Goal: Task Accomplishment & Management: Use online tool/utility

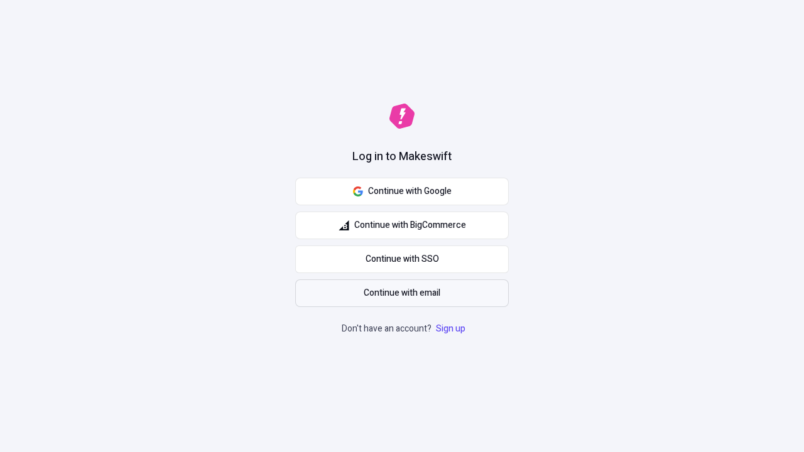
click at [402, 293] on span "Continue with email" at bounding box center [402, 294] width 77 height 14
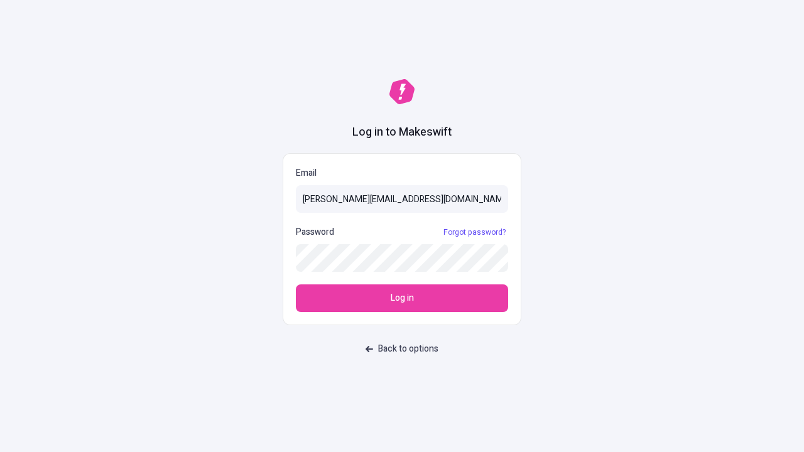
type input "sasha+test-ui@makeswift.com"
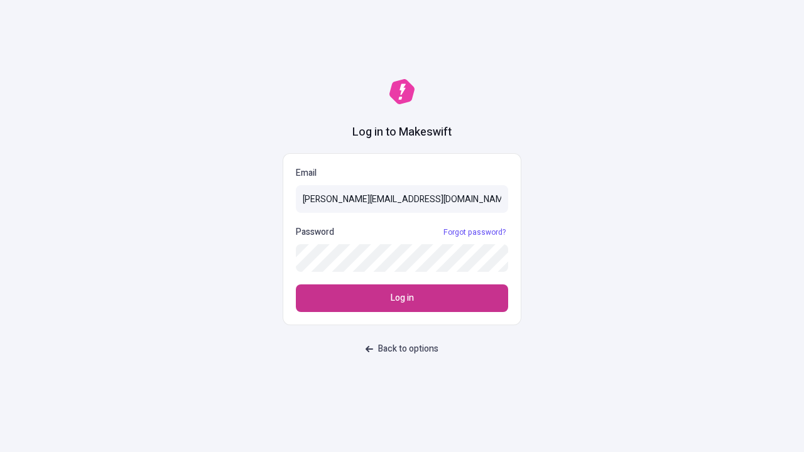
click at [402, 299] on span "Log in" at bounding box center [402, 299] width 23 height 14
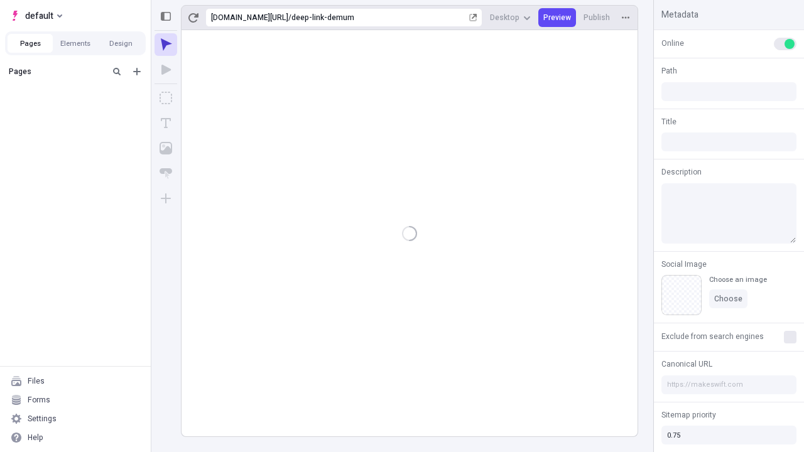
type input "/deep-link-demum"
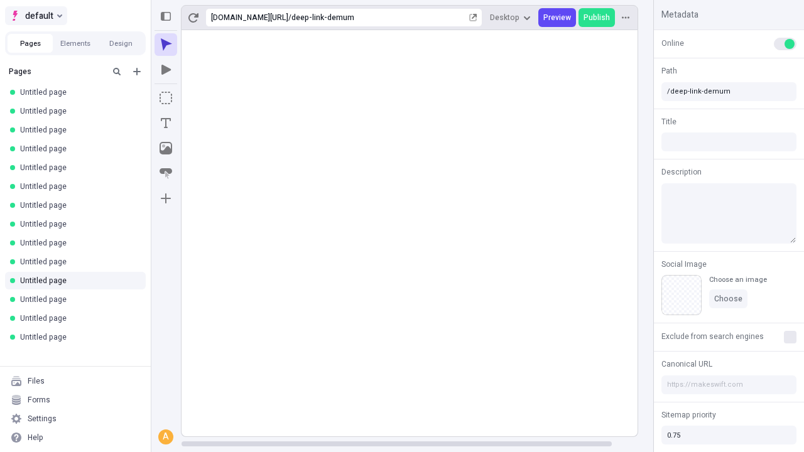
click at [35, 16] on span "default" at bounding box center [39, 15] width 28 height 15
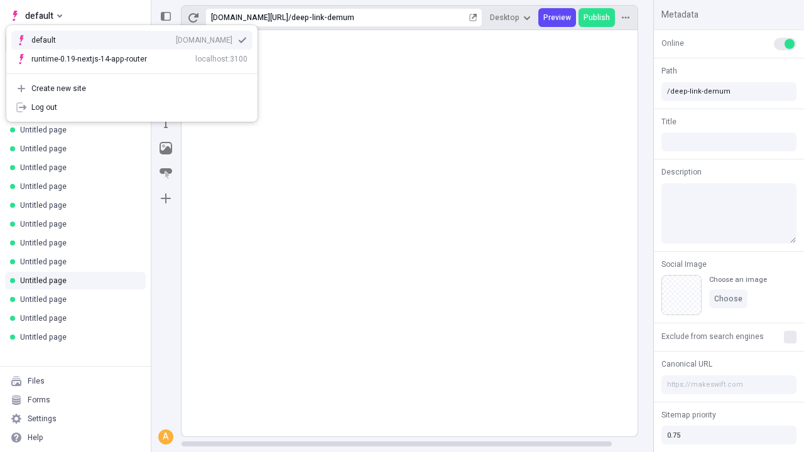
click at [132, 89] on div "Create new site" at bounding box center [139, 89] width 216 height 10
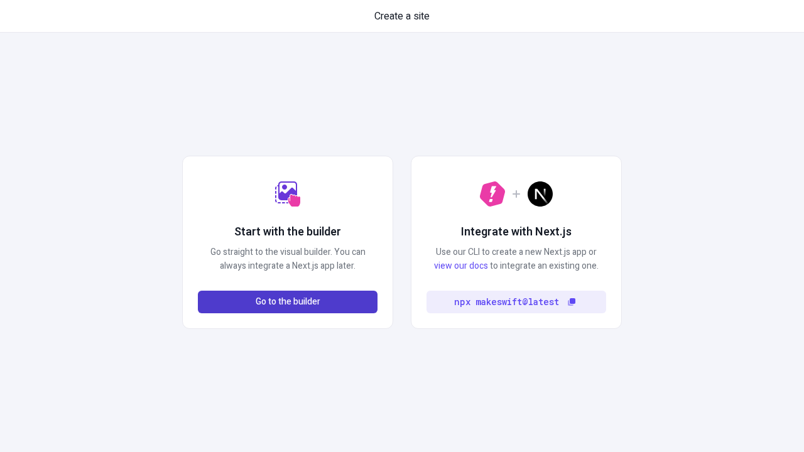
click at [288, 302] on span "Go to the builder" at bounding box center [288, 302] width 65 height 14
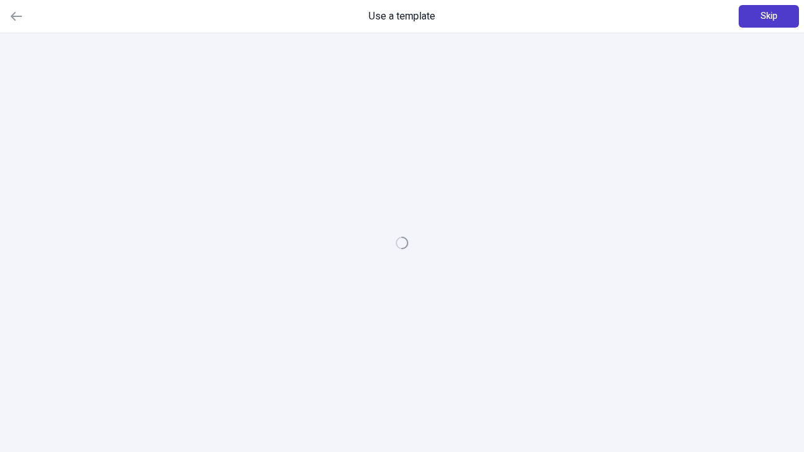
click at [769, 16] on span "Skip" at bounding box center [769, 16] width 17 height 14
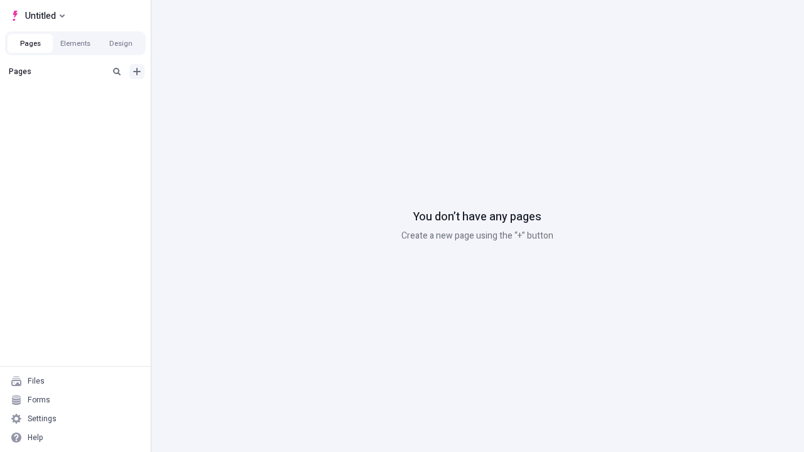
click at [137, 72] on icon "Add new" at bounding box center [137, 72] width 8 height 8
click at [201, 97] on span "Blank page" at bounding box center [211, 97] width 78 height 10
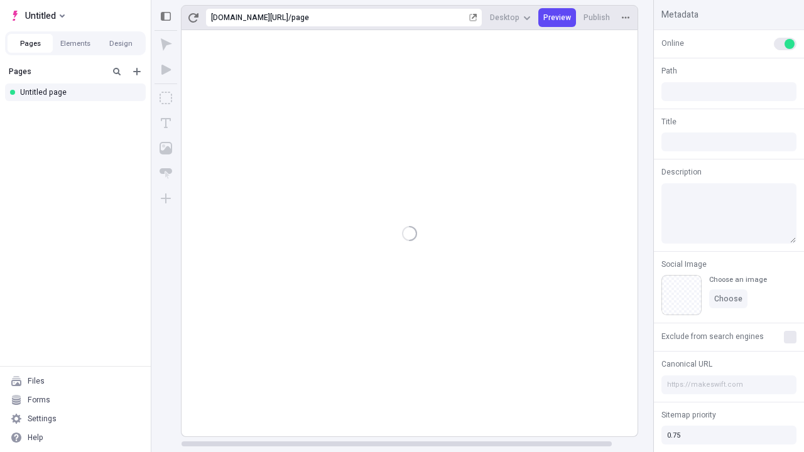
type input "/page"
click at [166, 98] on icon "Box" at bounding box center [166, 98] width 13 height 13
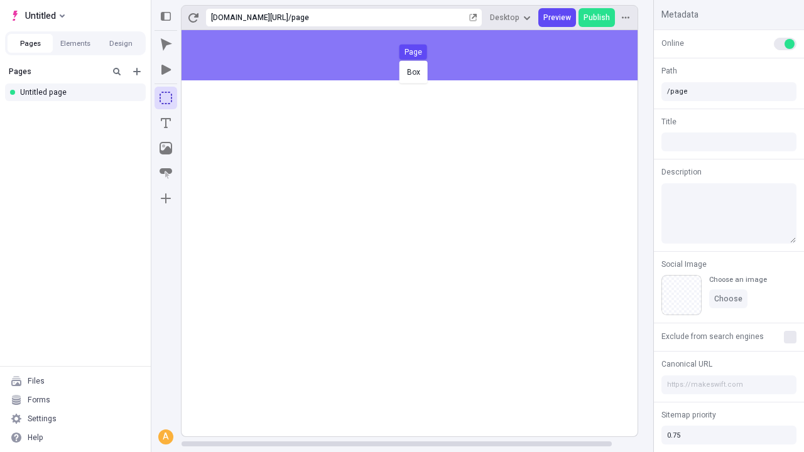
click at [422, 55] on div "Box Page" at bounding box center [402, 226] width 804 height 452
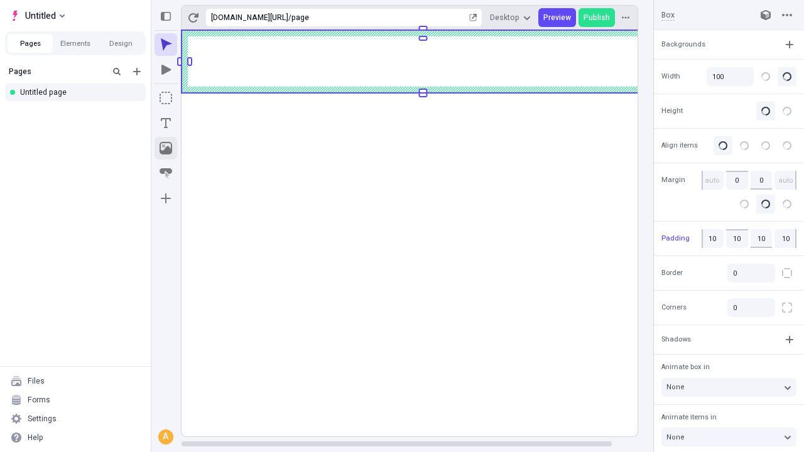
click at [166, 148] on icon "Image" at bounding box center [166, 148] width 13 height 13
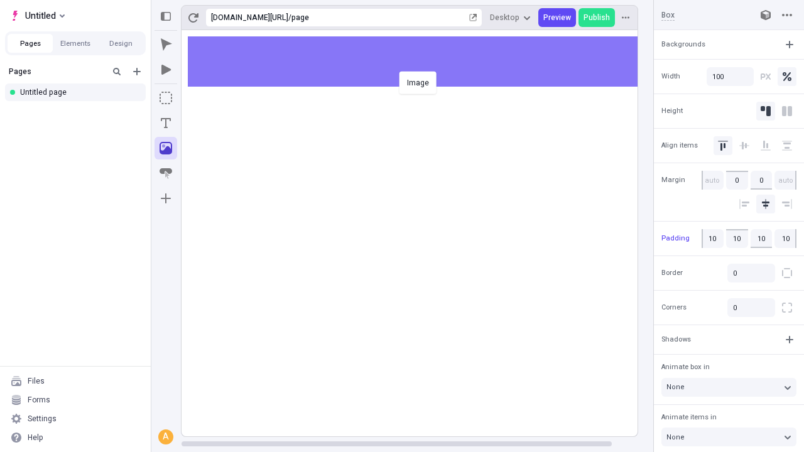
click at [422, 62] on div "Image" at bounding box center [402, 226] width 804 height 452
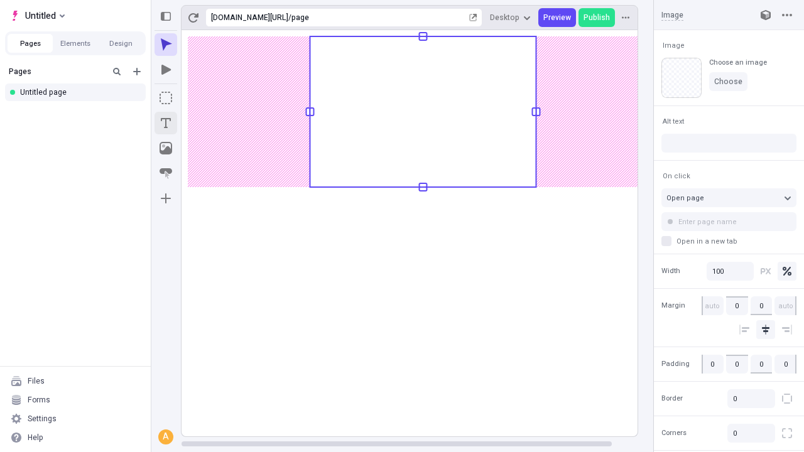
click at [166, 123] on icon "Text" at bounding box center [166, 123] width 10 height 10
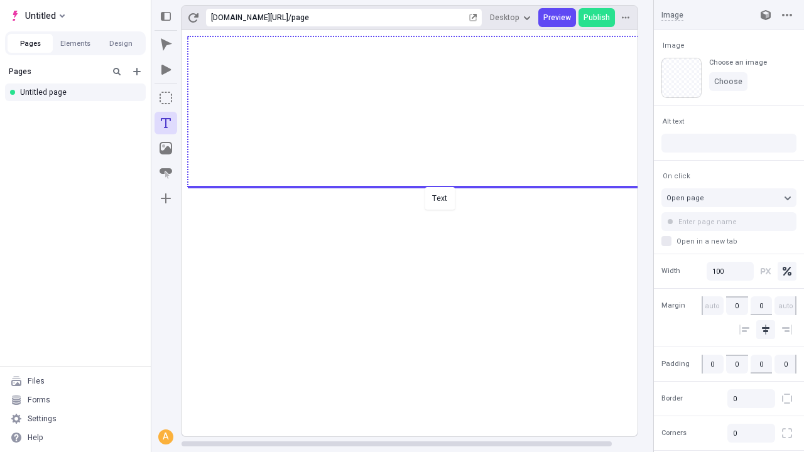
click at [422, 186] on div "Text" at bounding box center [402, 226] width 804 height 452
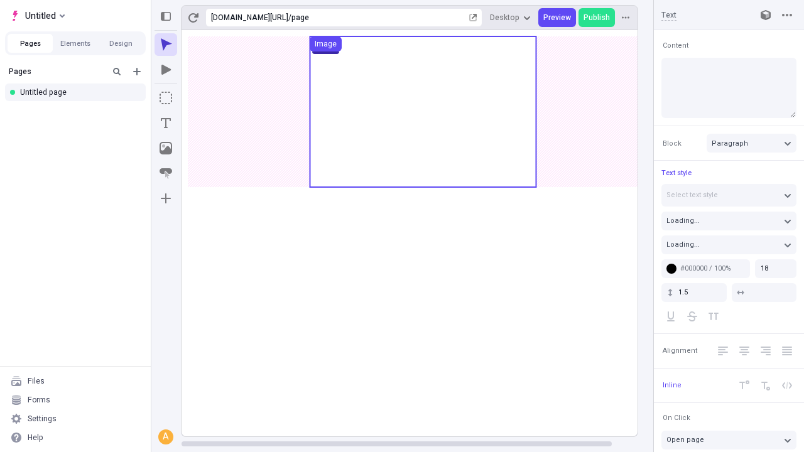
type textarea "Uniquely underwhelm end-to-end metrics, to dynamically generate granular interf…"
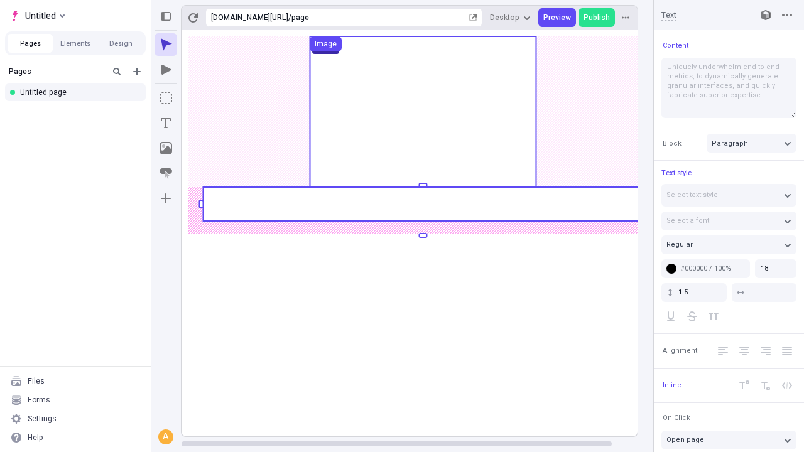
click at [422, 204] on rect at bounding box center [423, 204] width 440 height 34
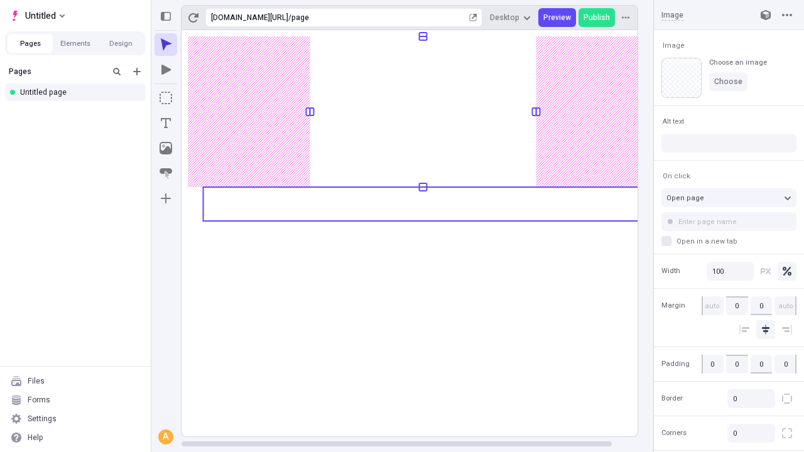
click at [422, 204] on rect at bounding box center [423, 233] width 483 height 407
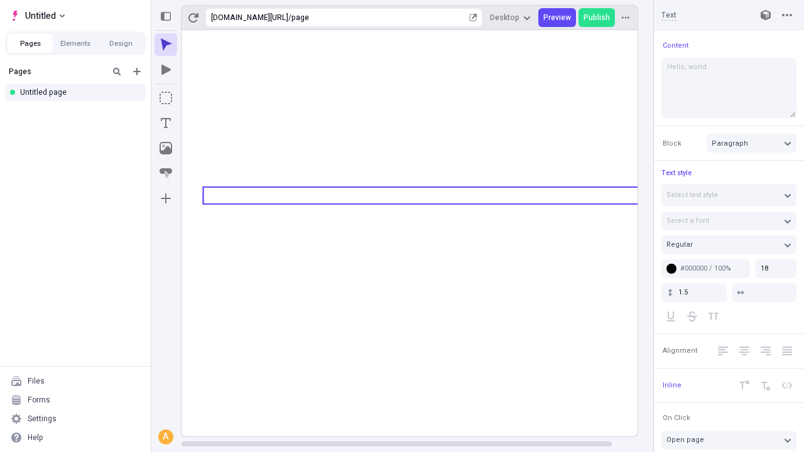
type textarea "Hello, world!"
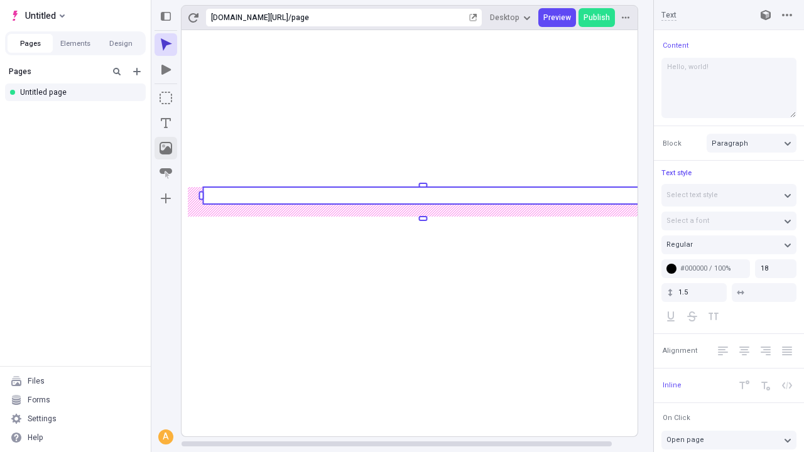
click at [166, 148] on icon "Image" at bounding box center [166, 148] width 13 height 13
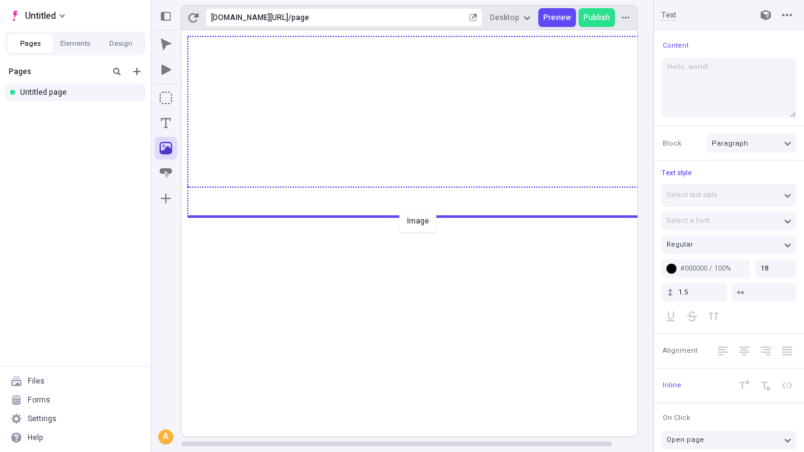
click at [422, 216] on div "Image" at bounding box center [402, 226] width 804 height 452
